Goal: Book appointment/travel/reservation

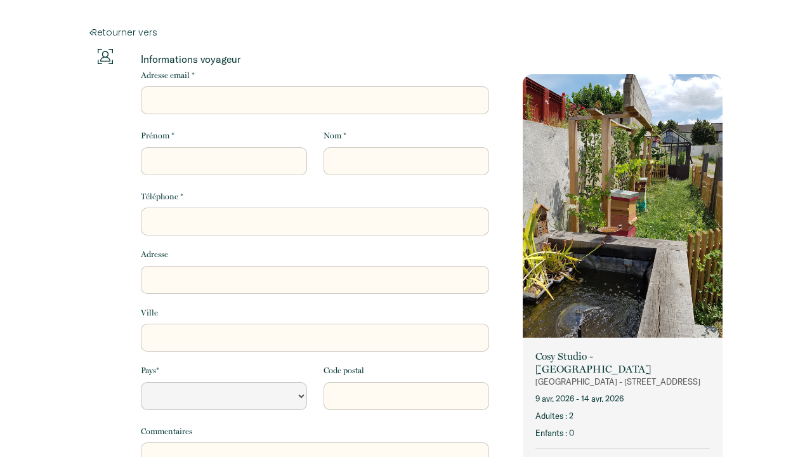
select select "Default select example"
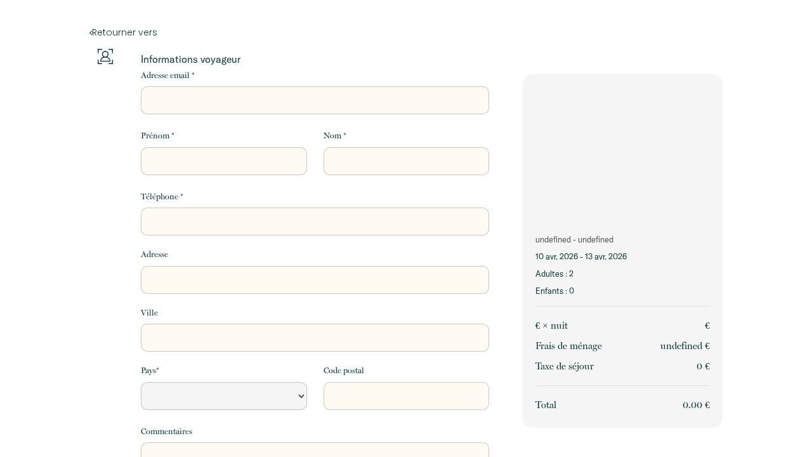
select select "Default select example"
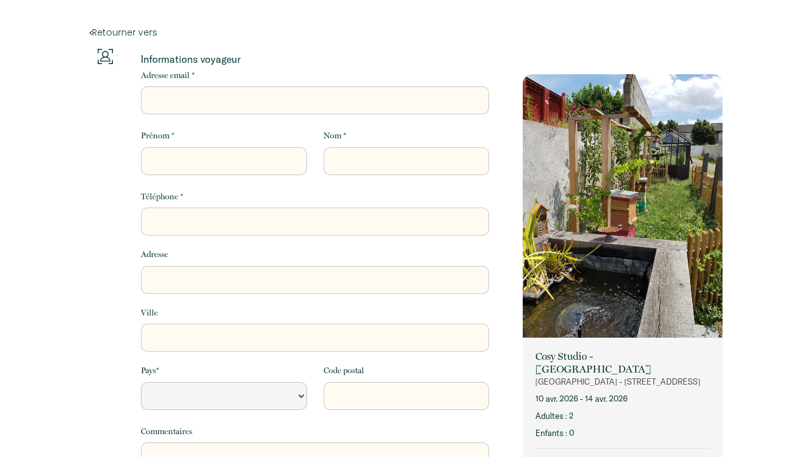
select select "Default select example"
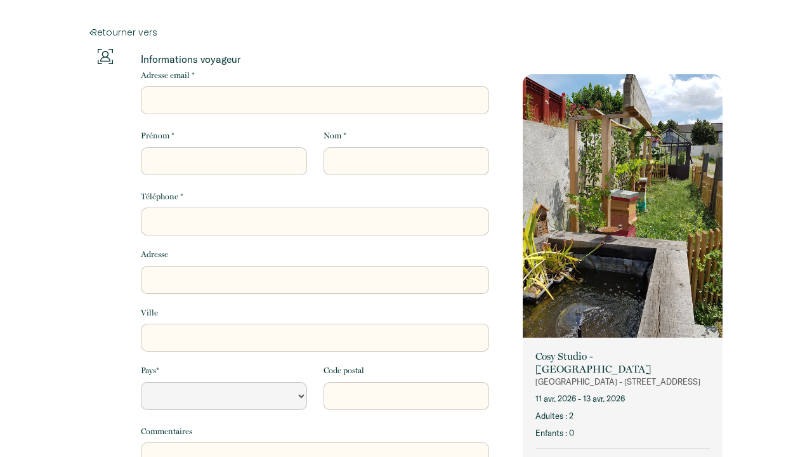
select select "Default select example"
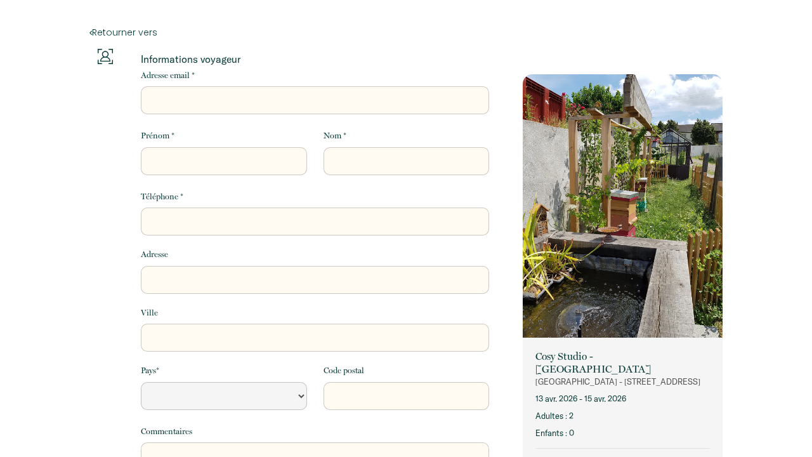
select select "Default select example"
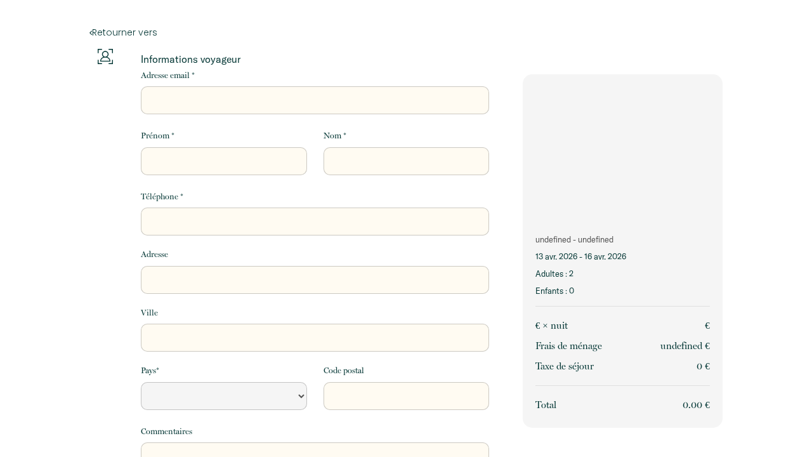
select select "Default select example"
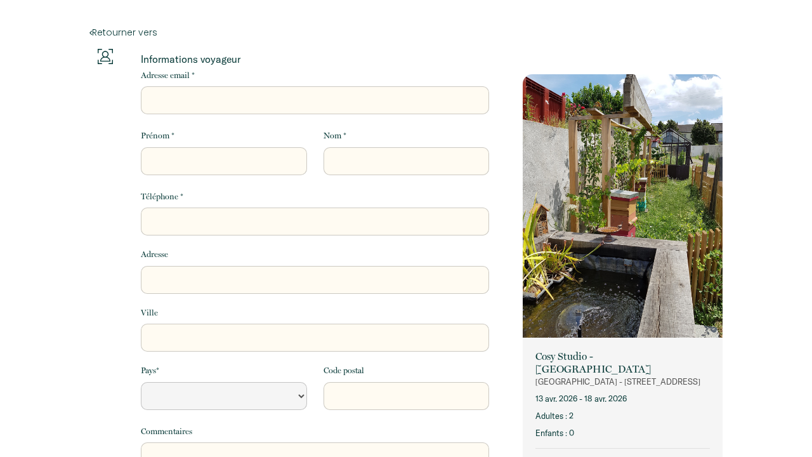
select select "Default select example"
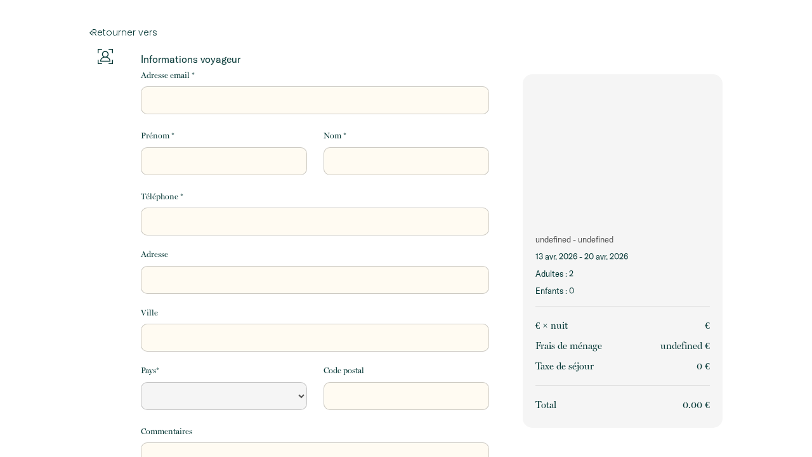
select select "Default select example"
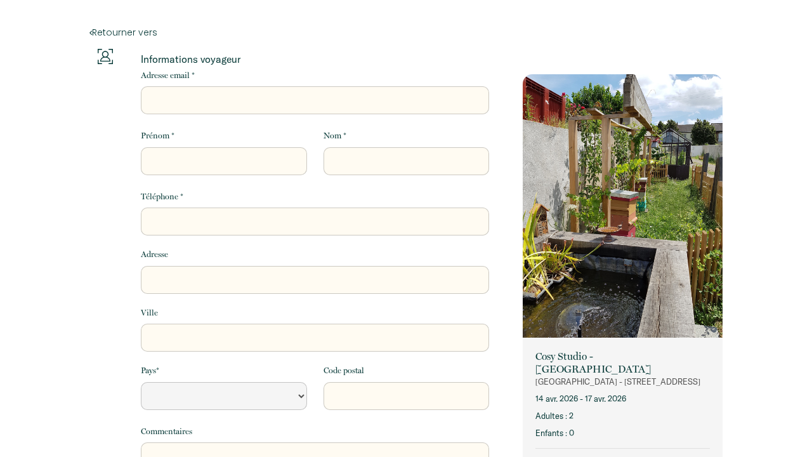
select select "Default select example"
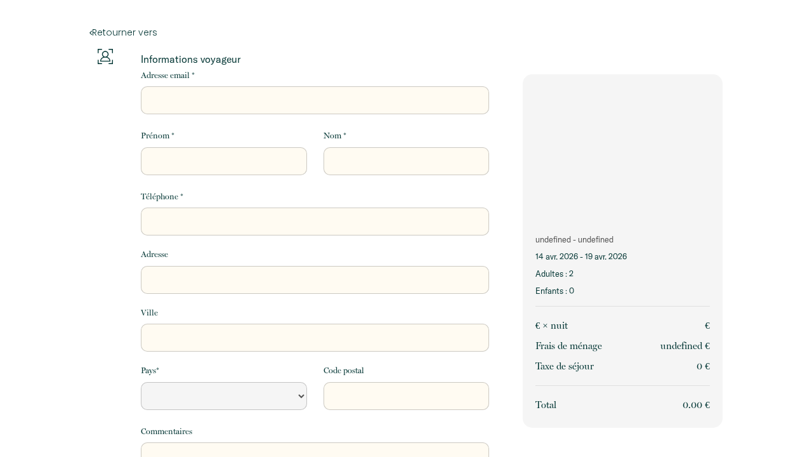
select select "Default select example"
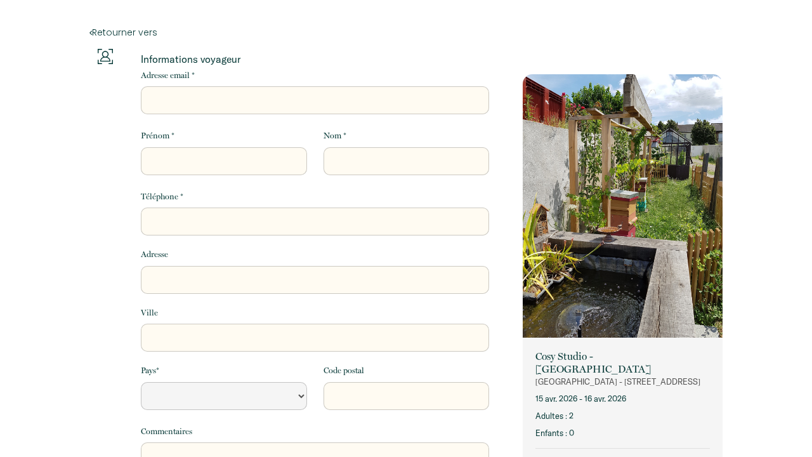
select select "Default select example"
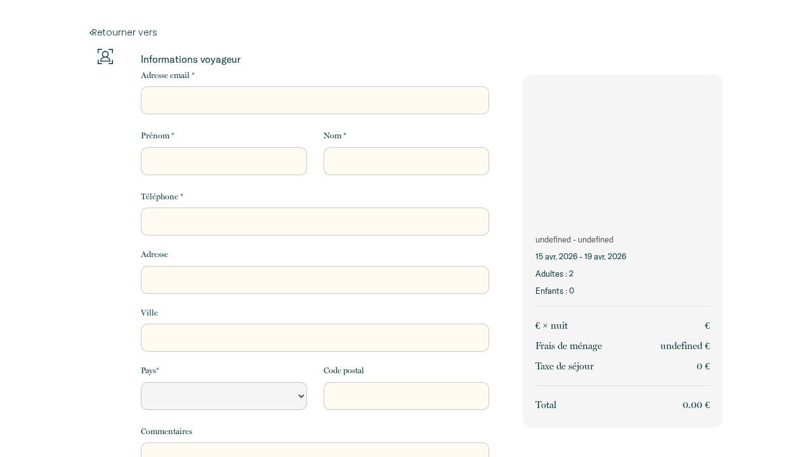
select select "Default select example"
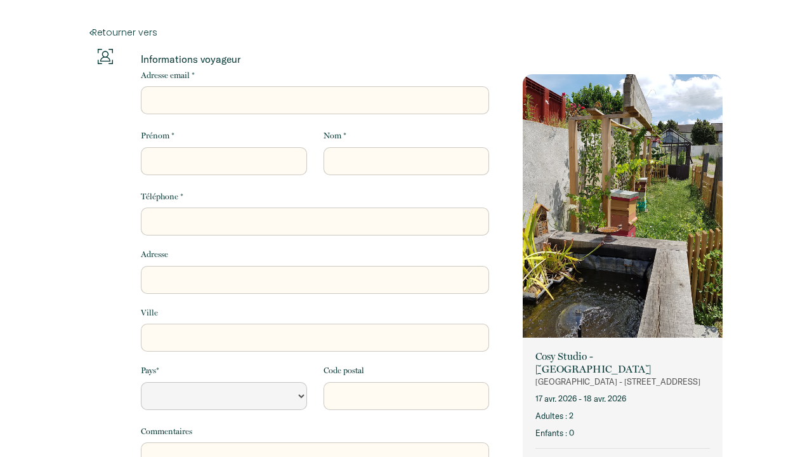
select select "Default select example"
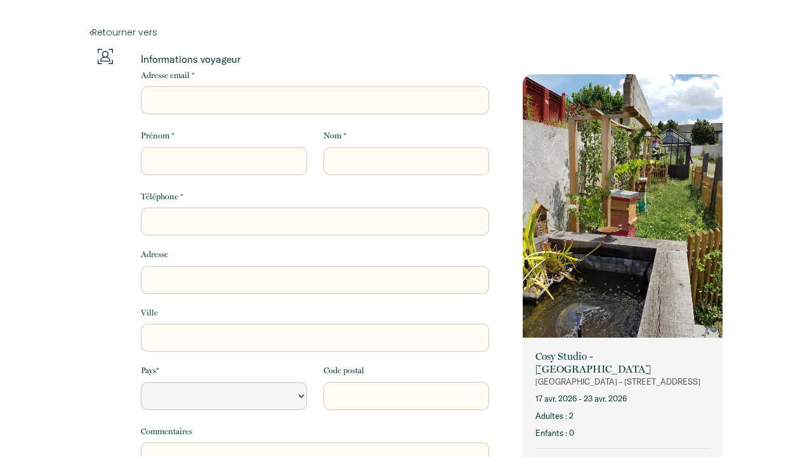
select select "Default select example"
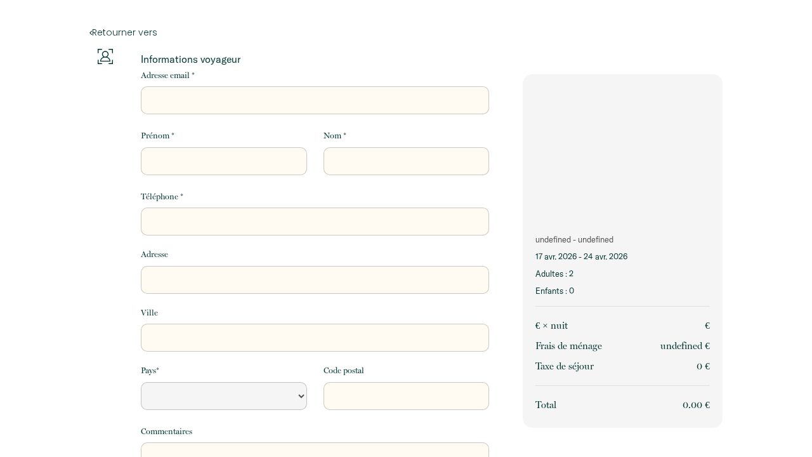
select select "Default select example"
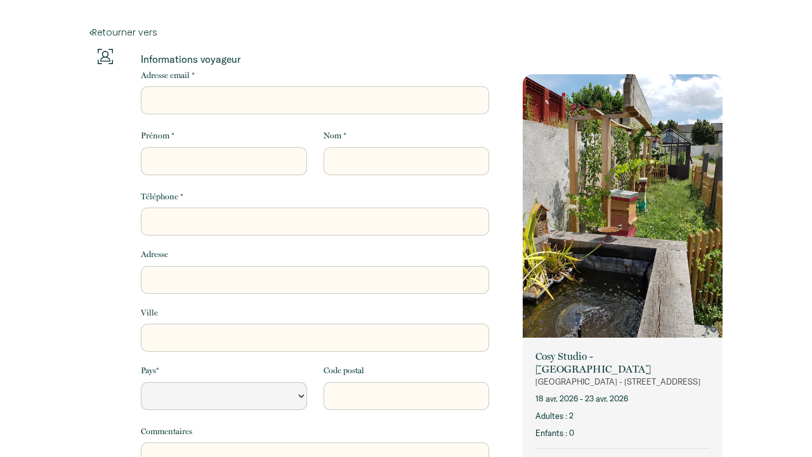
select select "Default select example"
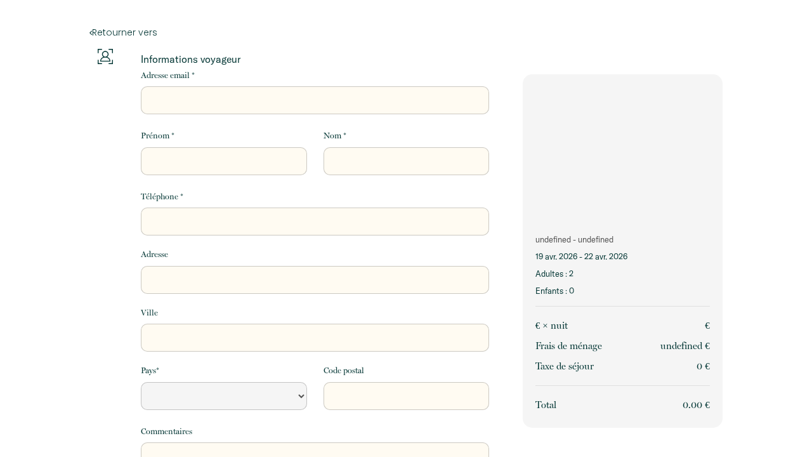
select select "Default select example"
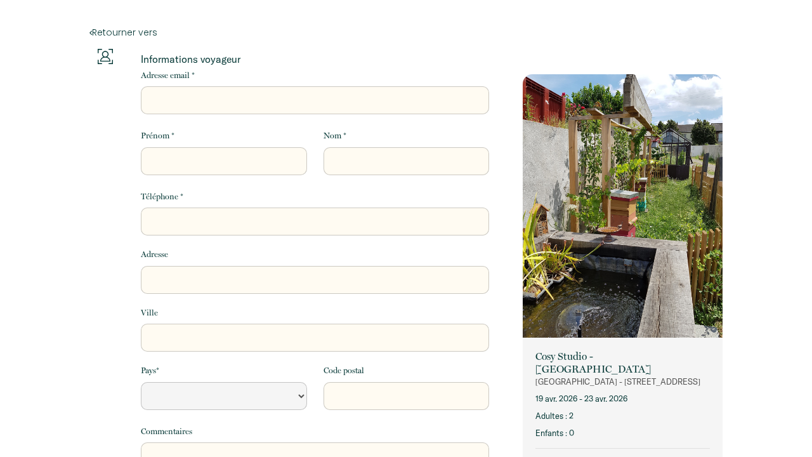
select select "Default select example"
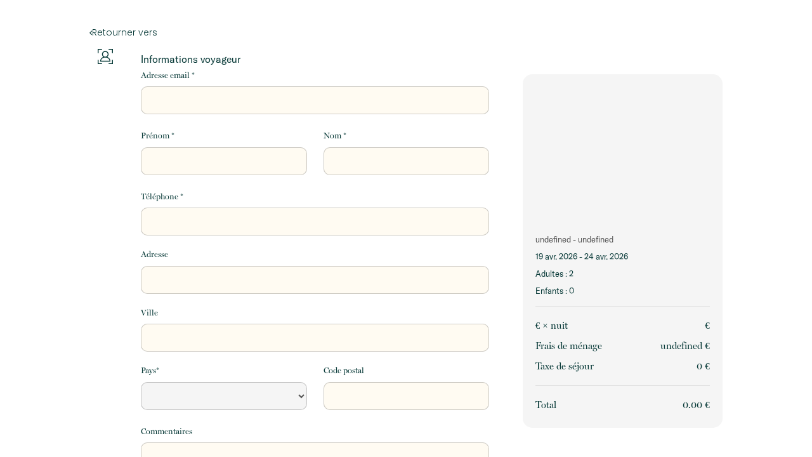
select select "Default select example"
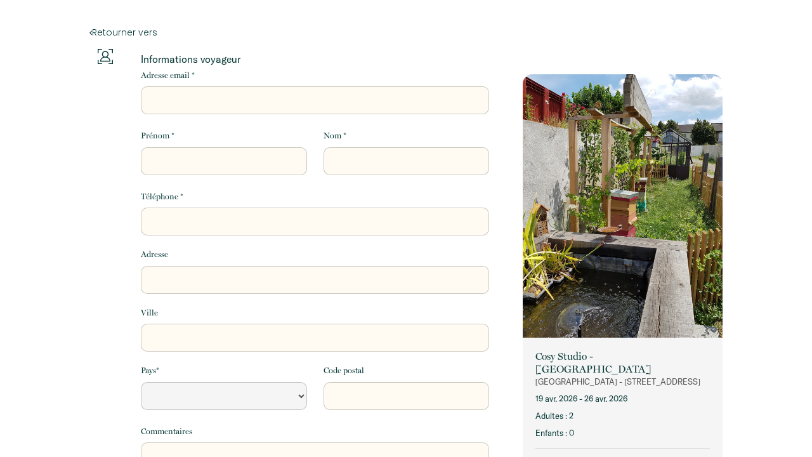
select select "Default select example"
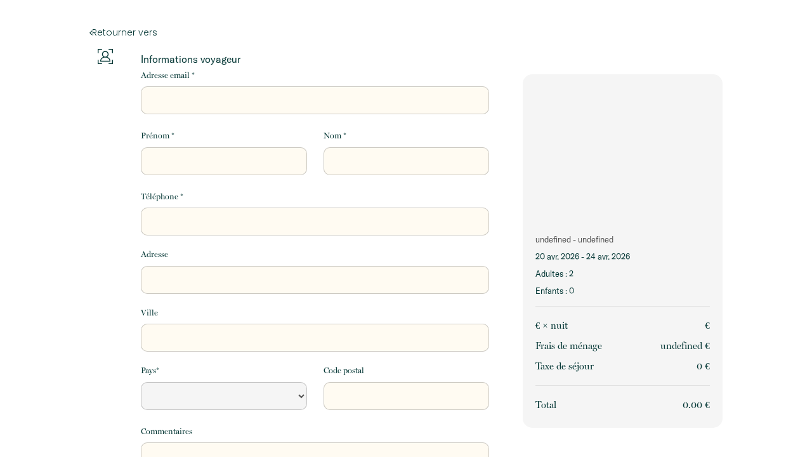
select select "Default select example"
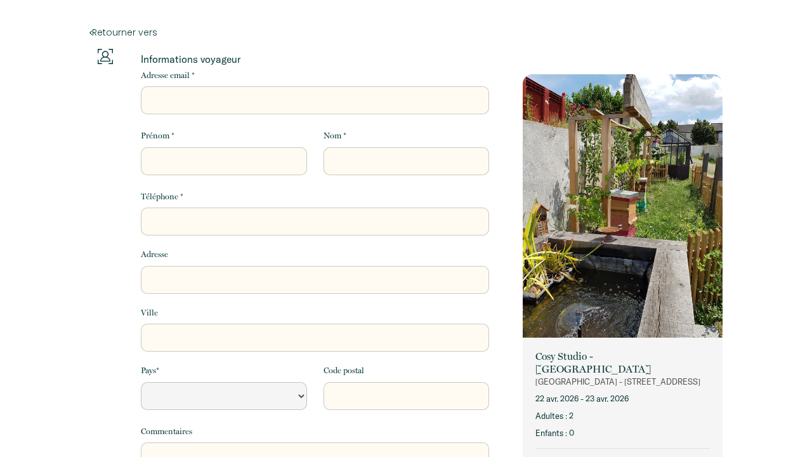
select select "Default select example"
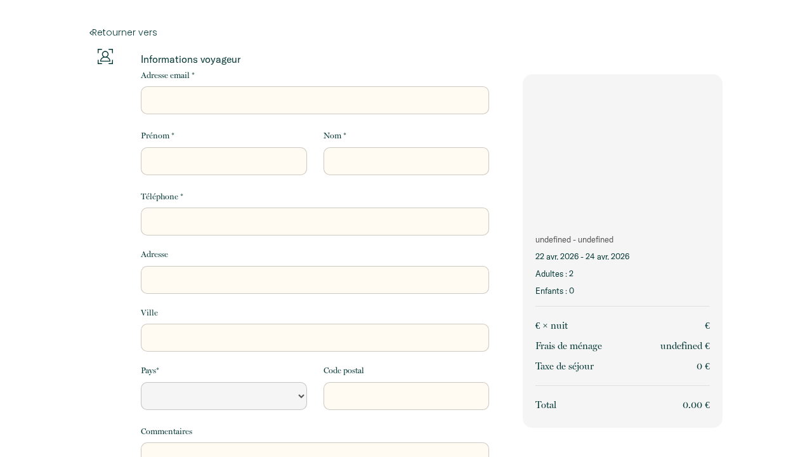
select select "Default select example"
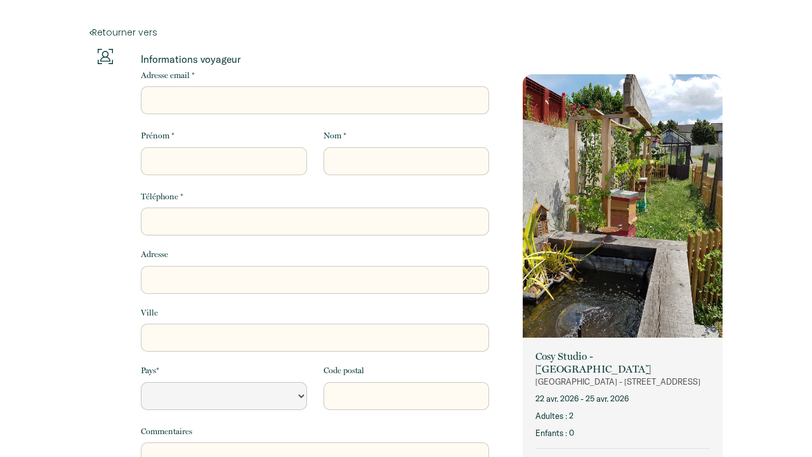
select select "Default select example"
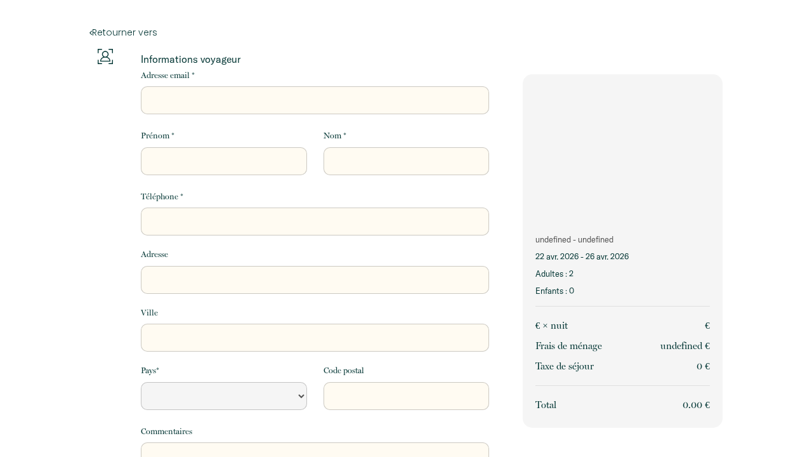
select select "Default select example"
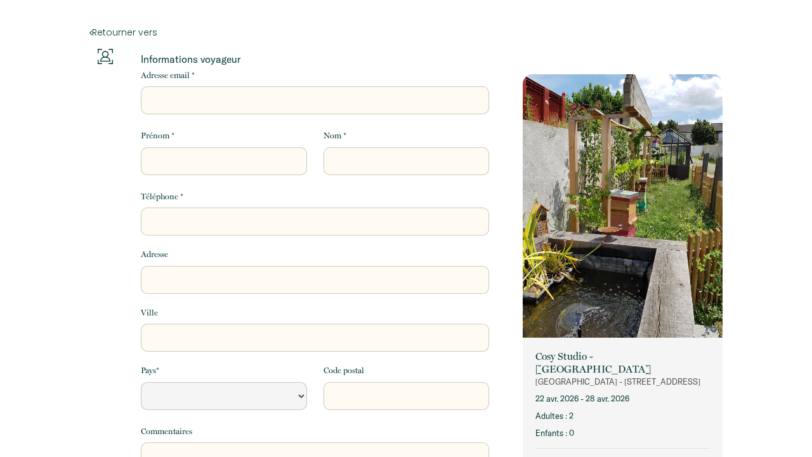
select select "Default select example"
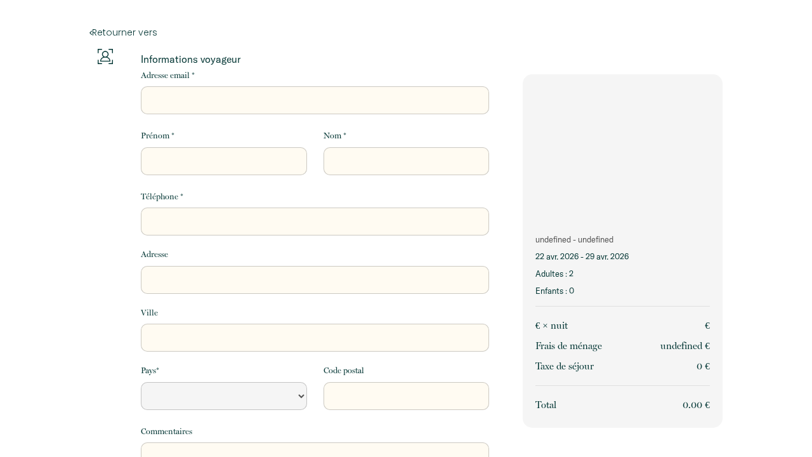
select select "Default select example"
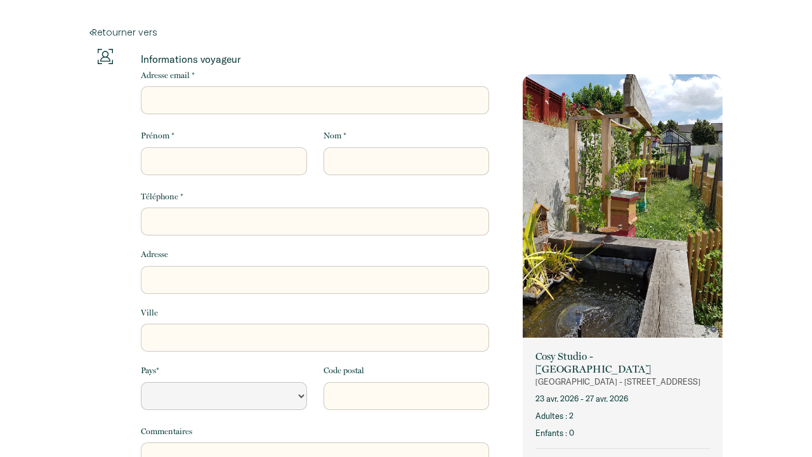
select select "Default select example"
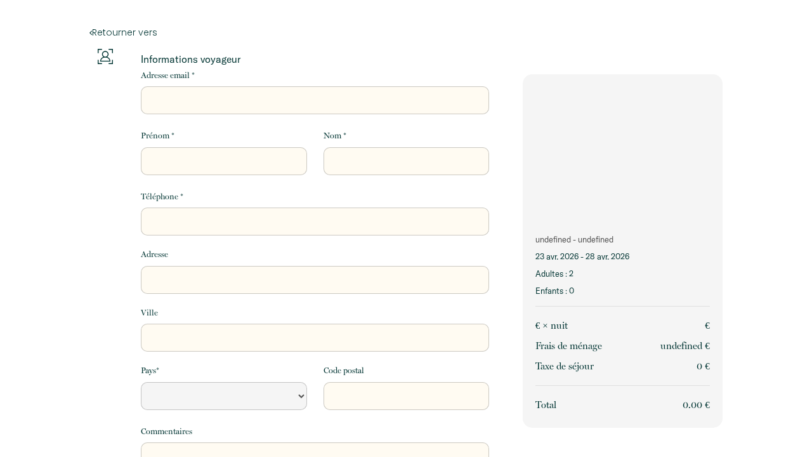
select select "Default select example"
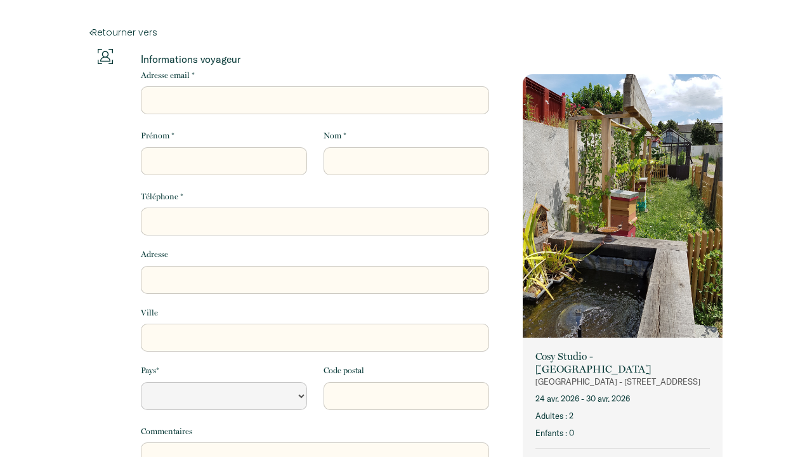
select select "Default select example"
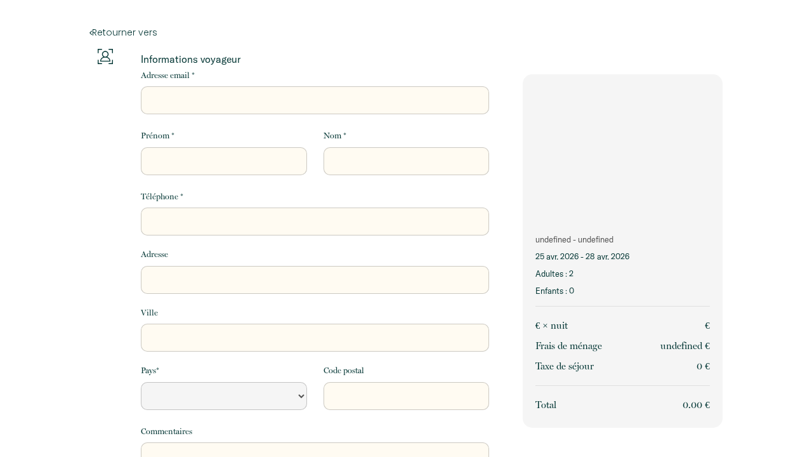
select select "Default select example"
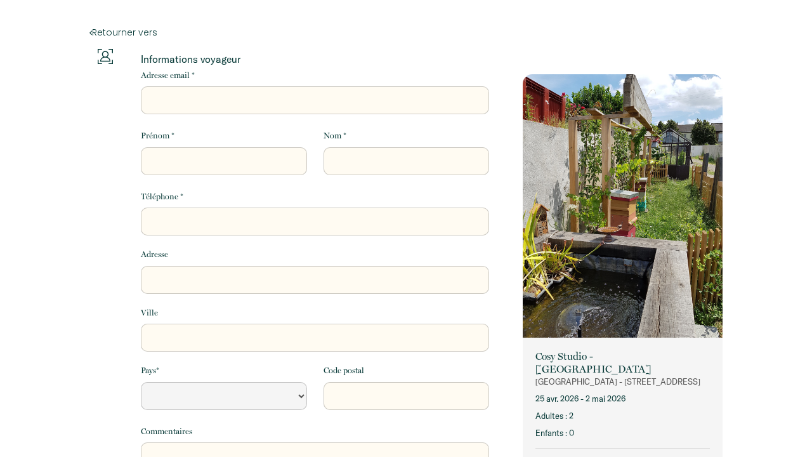
select select "Default select example"
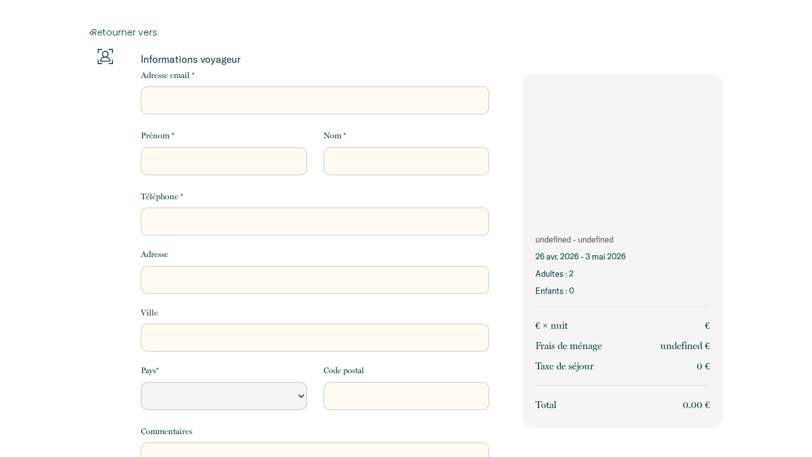
select select "Default select example"
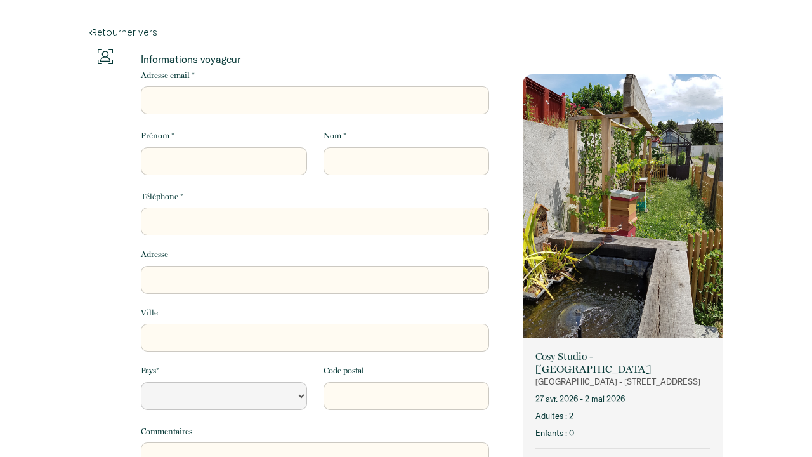
select select "Default select example"
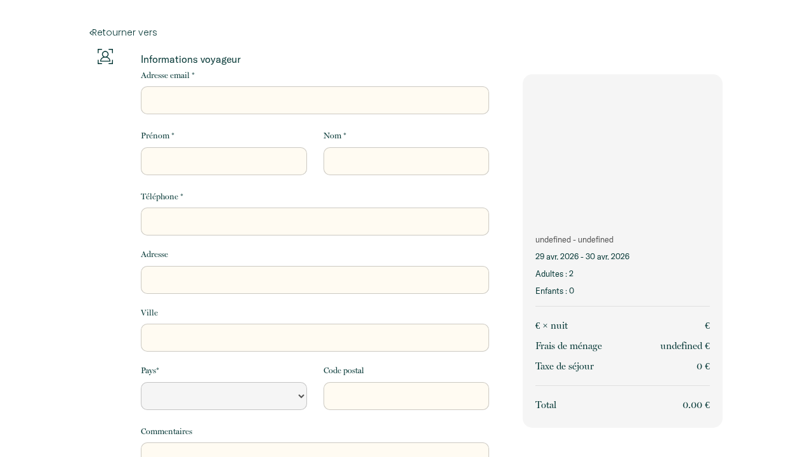
select select "Default select example"
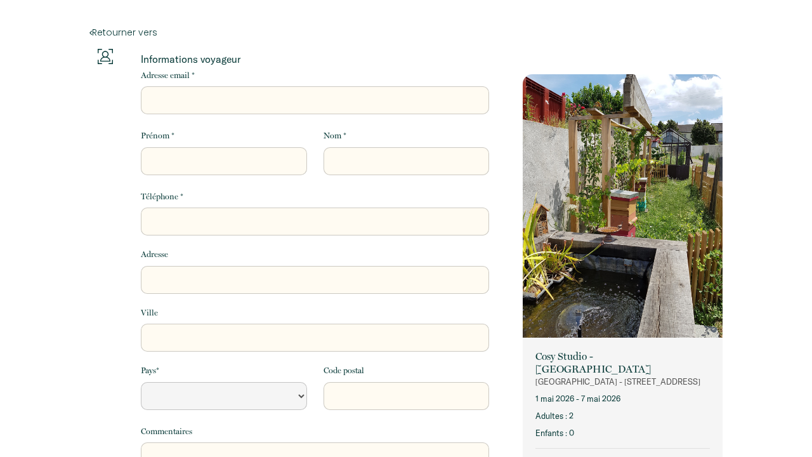
select select "Default select example"
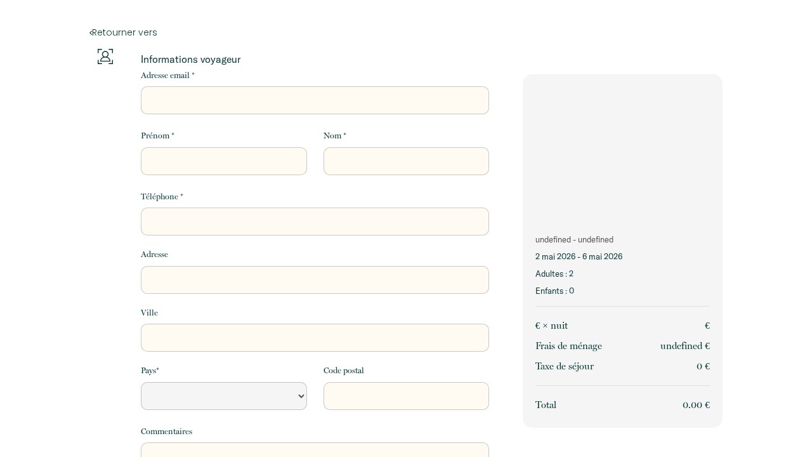
select select "Default select example"
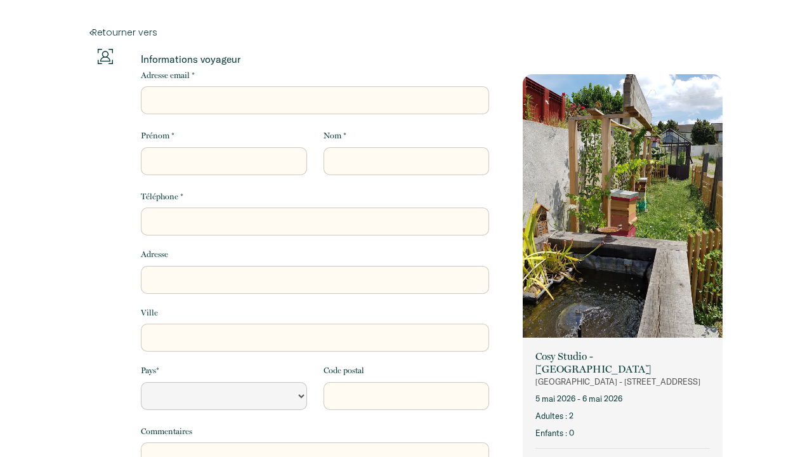
select select "Default select example"
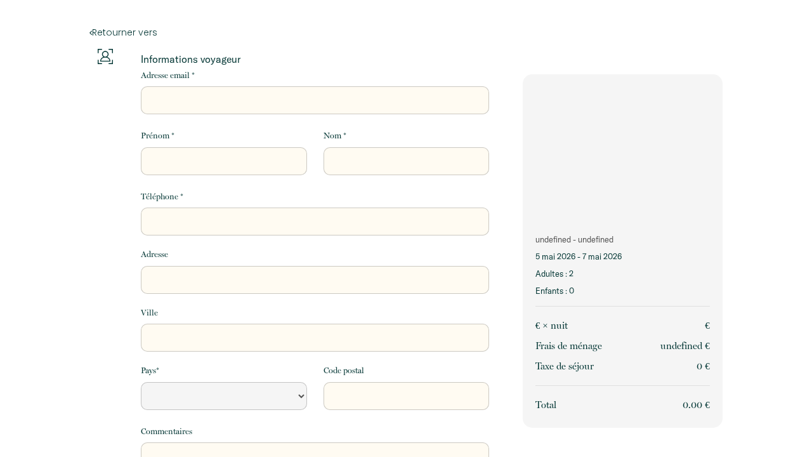
select select "Default select example"
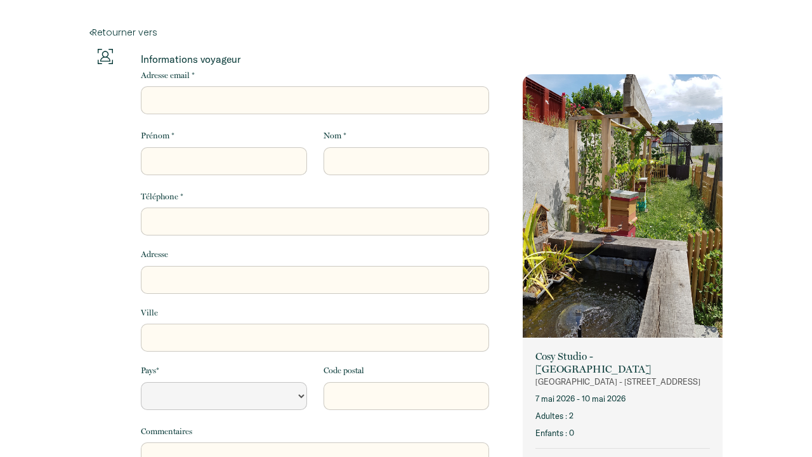
select select "Default select example"
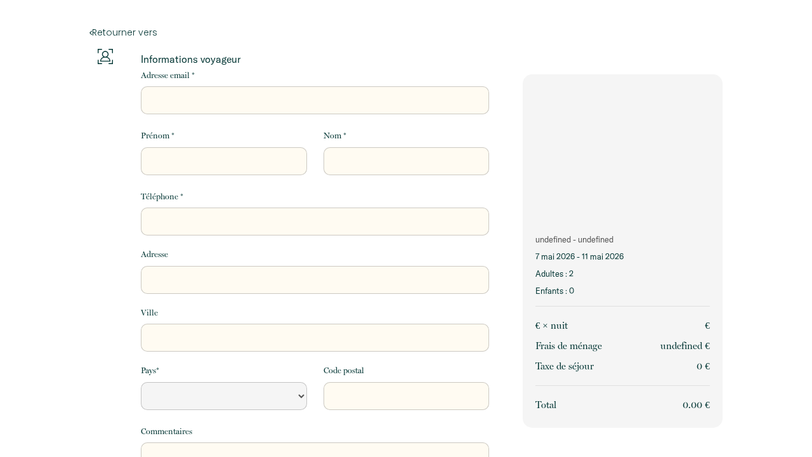
select select "Default select example"
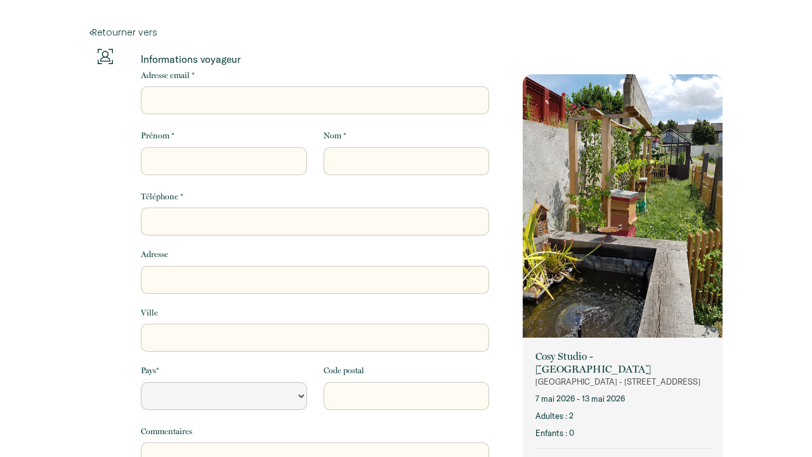
select select "Default select example"
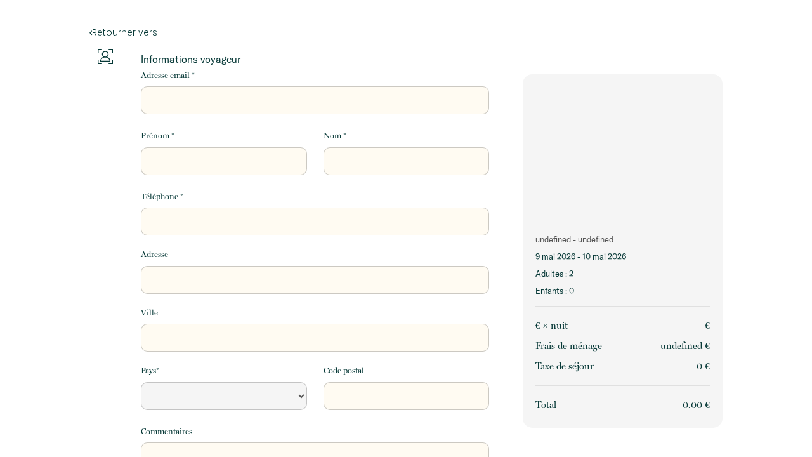
select select "Default select example"
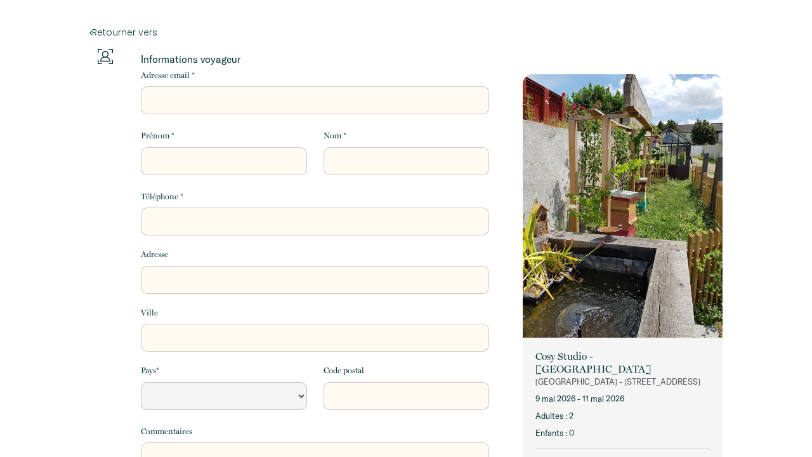
select select "Default select example"
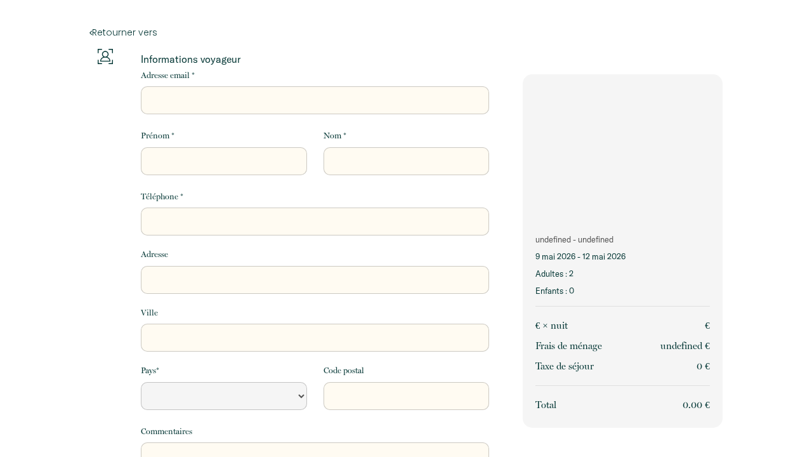
select select "Default select example"
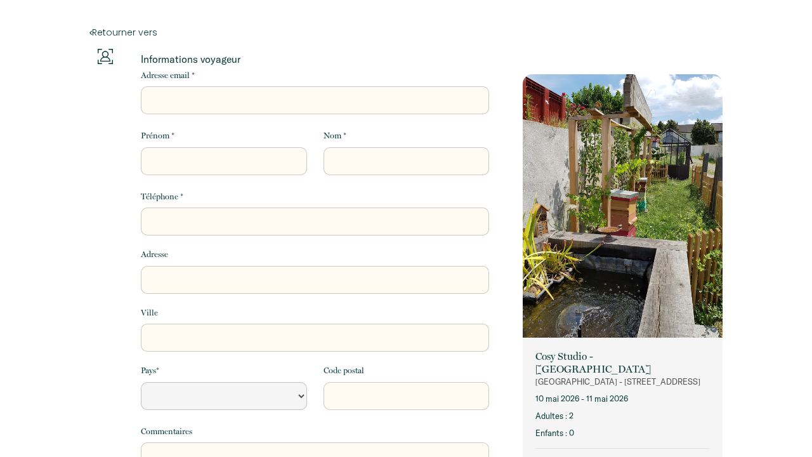
select select "Default select example"
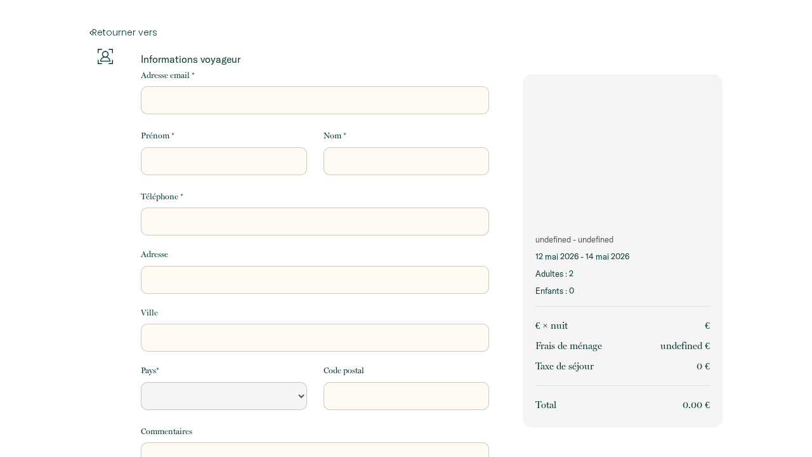
select select "Default select example"
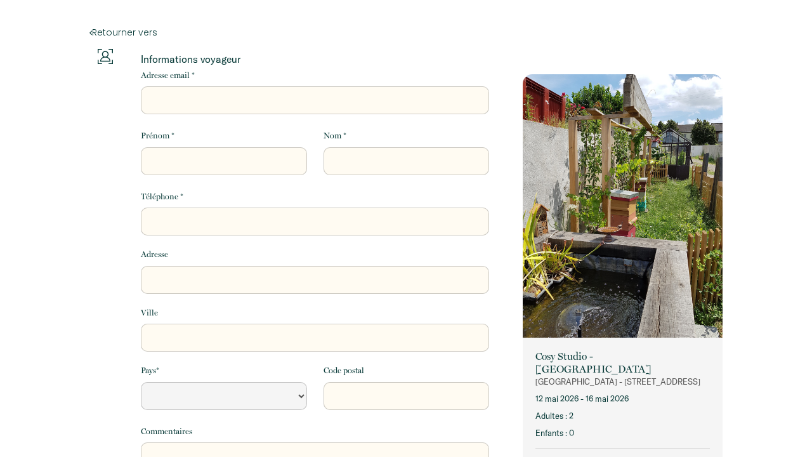
select select "Default select example"
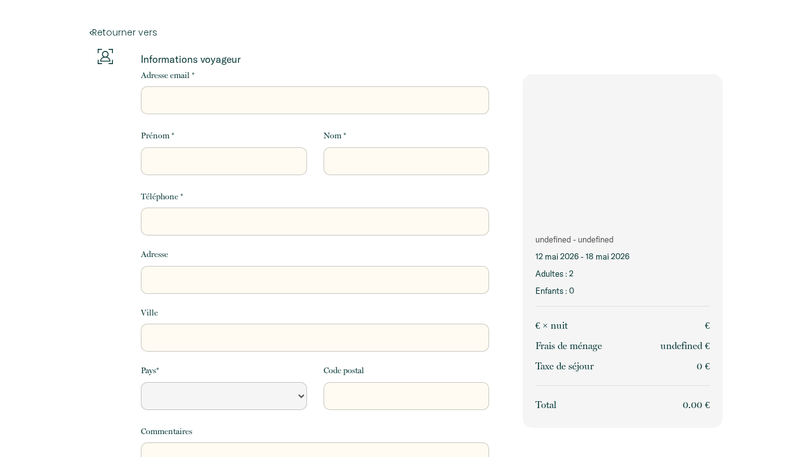
select select "Default select example"
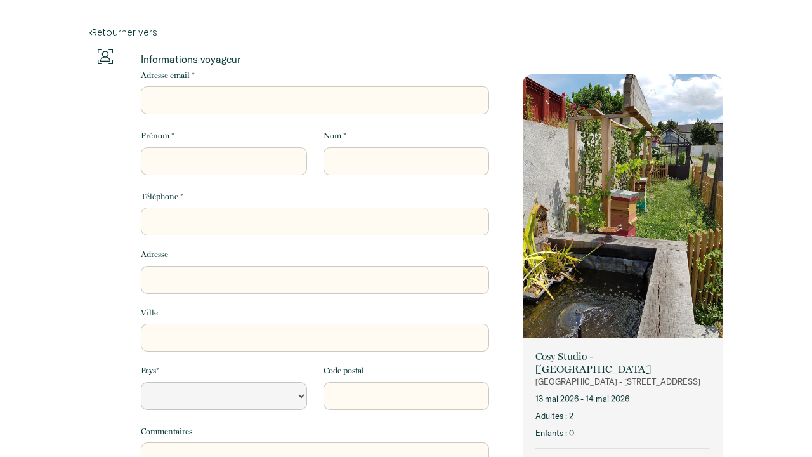
select select "Default select example"
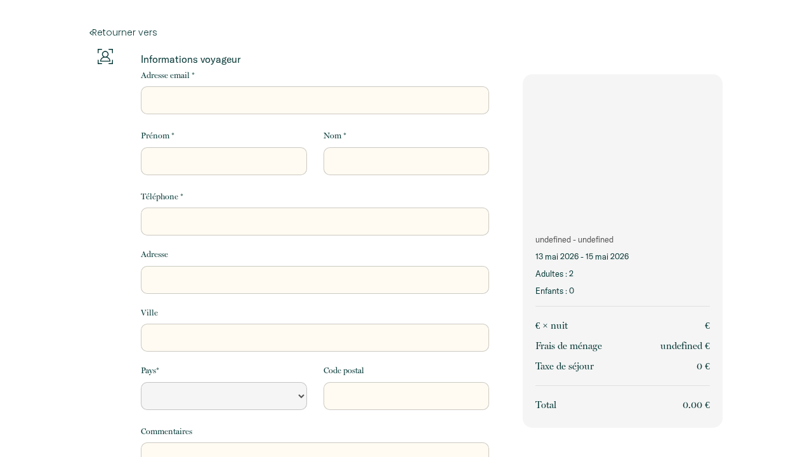
select select "Default select example"
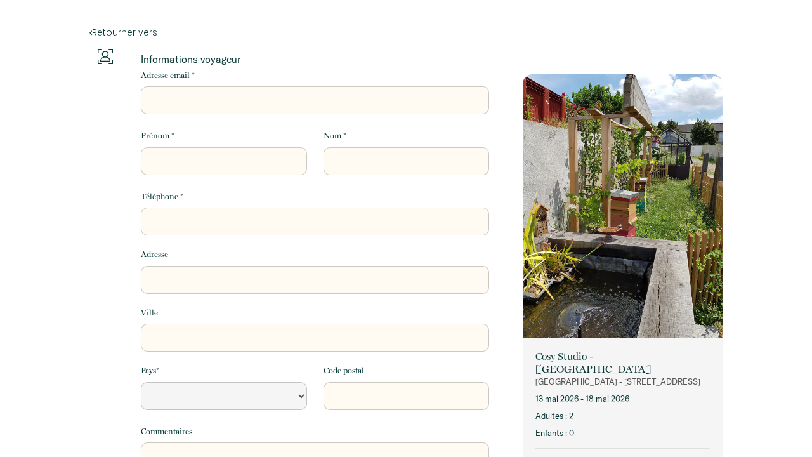
select select "Default select example"
